Goal: Task Accomplishment & Management: Manage account settings

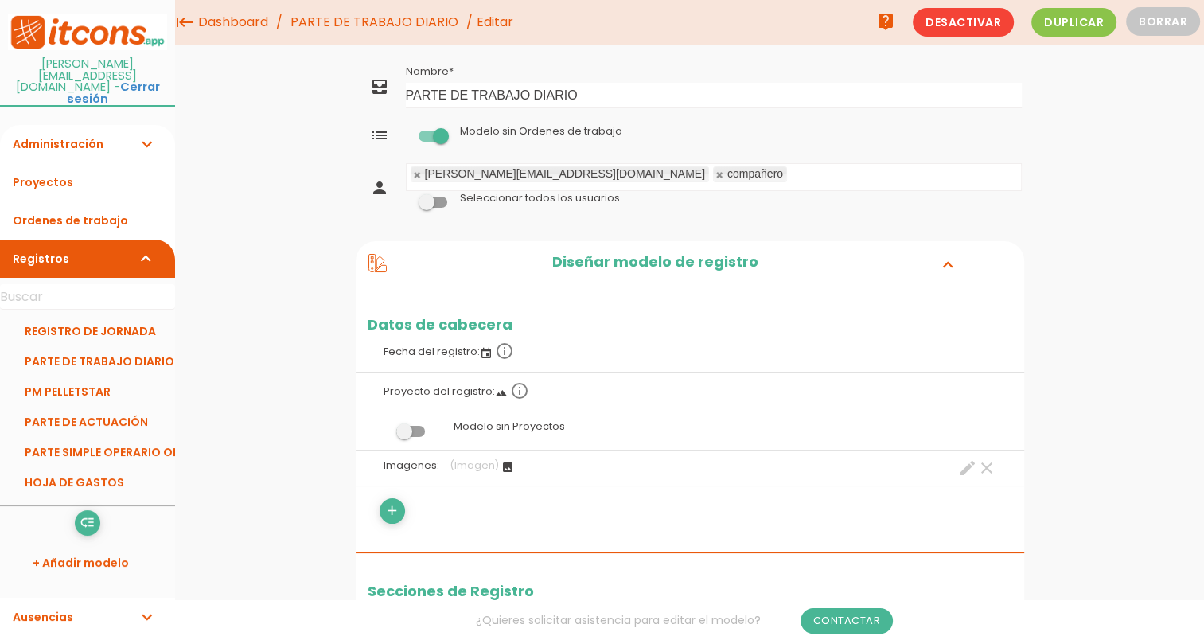
click at [432, 130] on span at bounding box center [433, 135] width 29 height 11
click at [406, 131] on input "checkbox" at bounding box center [406, 131] width 0 height 0
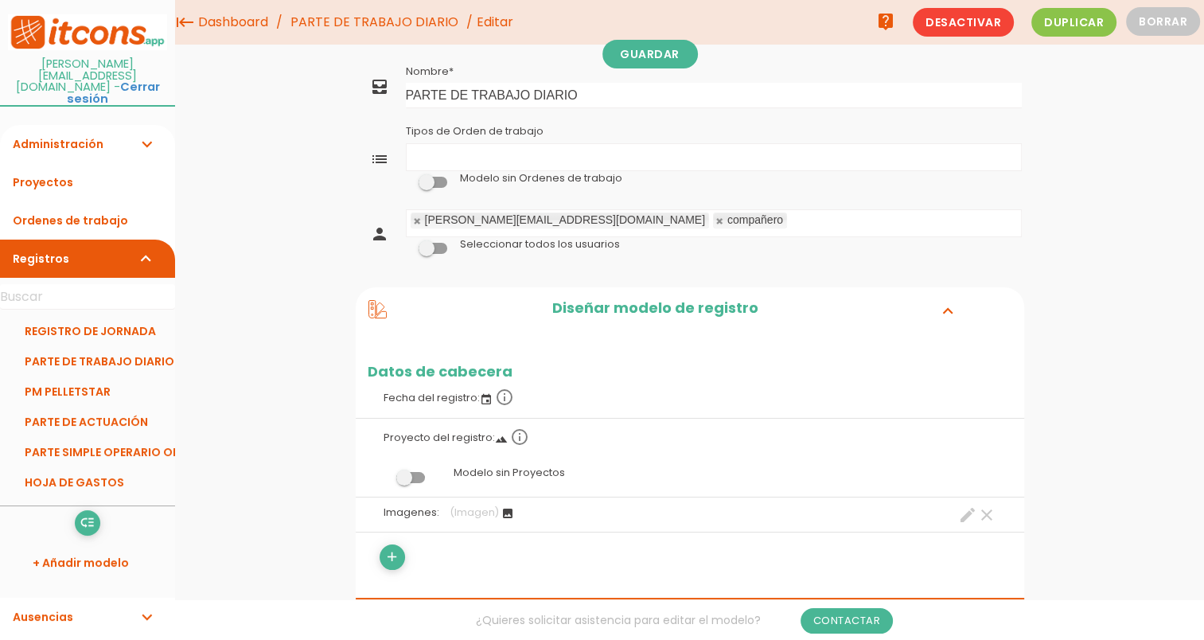
click at [432, 154] on ul "Tipos de Orden de trabajo" at bounding box center [714, 157] width 614 height 26
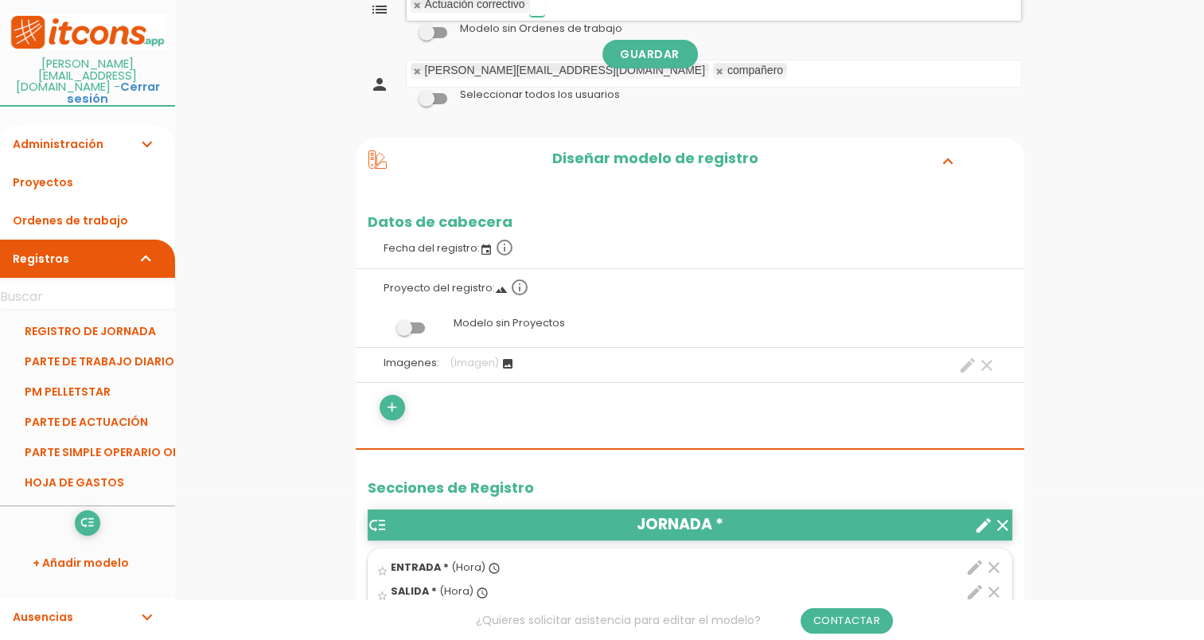
scroll to position [477, 0]
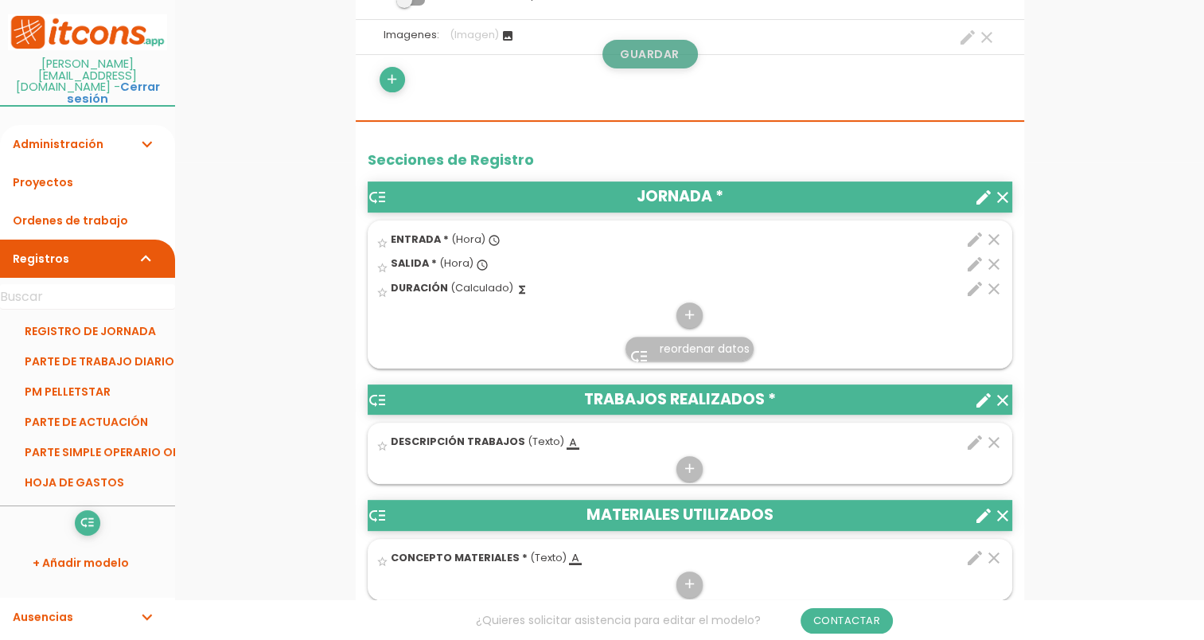
click at [677, 54] on link "Guardar" at bounding box center [649, 54] width 95 height 29
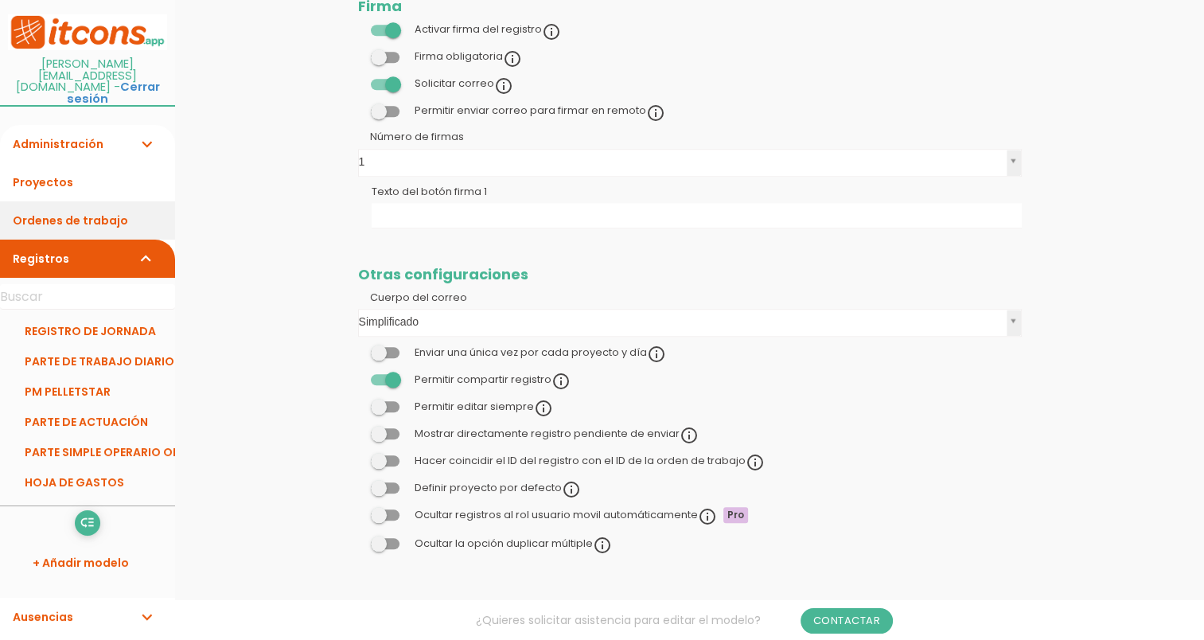
click at [82, 201] on link "Ordenes de trabajo" at bounding box center [87, 220] width 175 height 38
